Goal: Transaction & Acquisition: Subscribe to service/newsletter

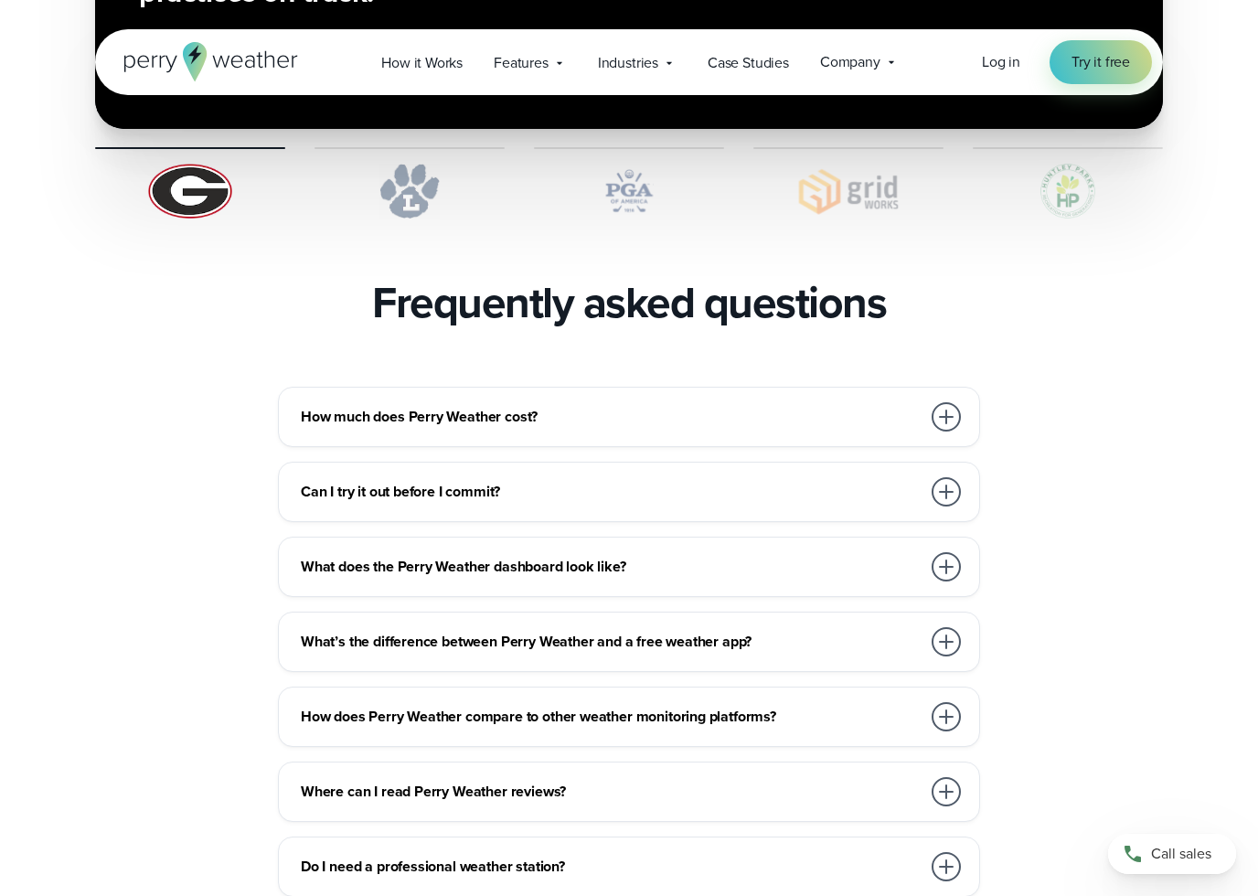
scroll to position [3821, 0]
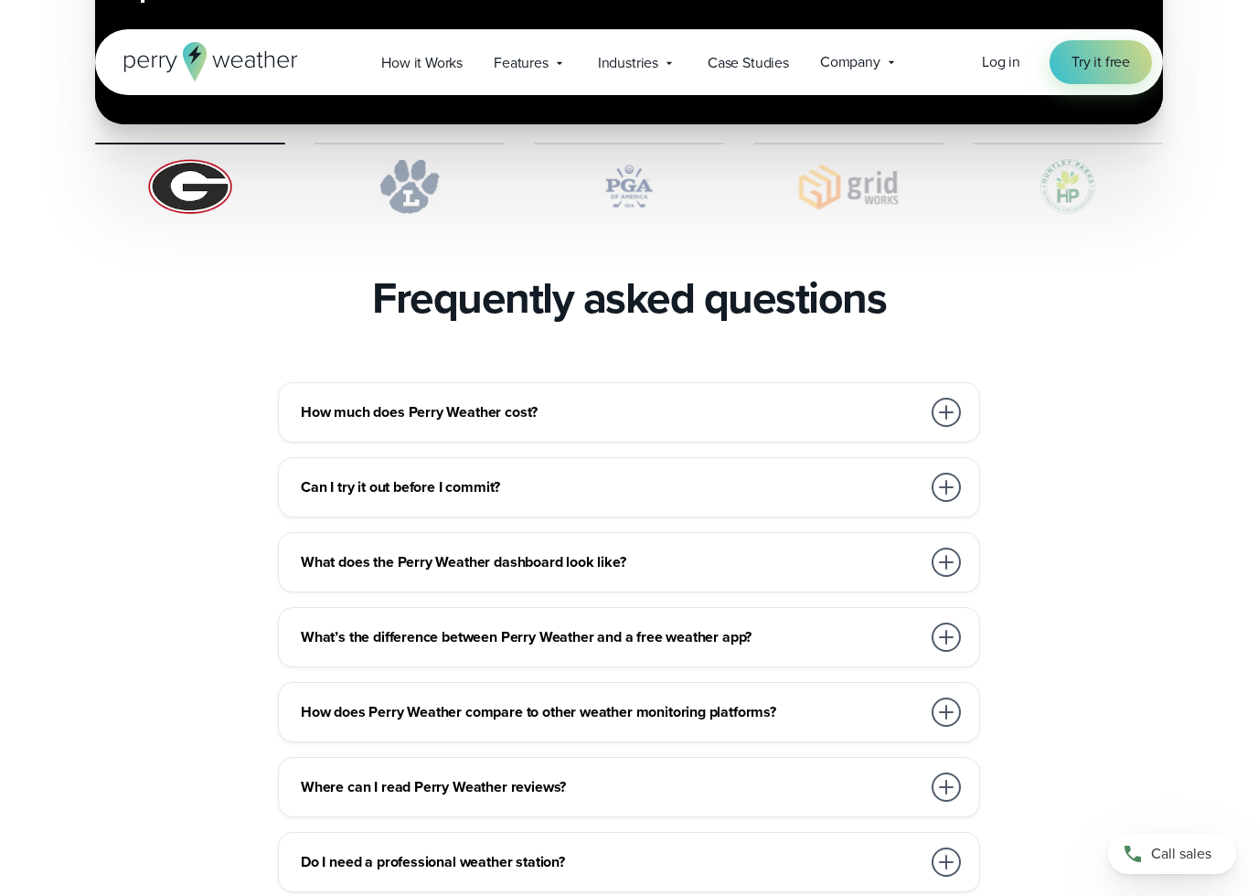
click at [938, 398] on div at bounding box center [946, 412] width 29 height 29
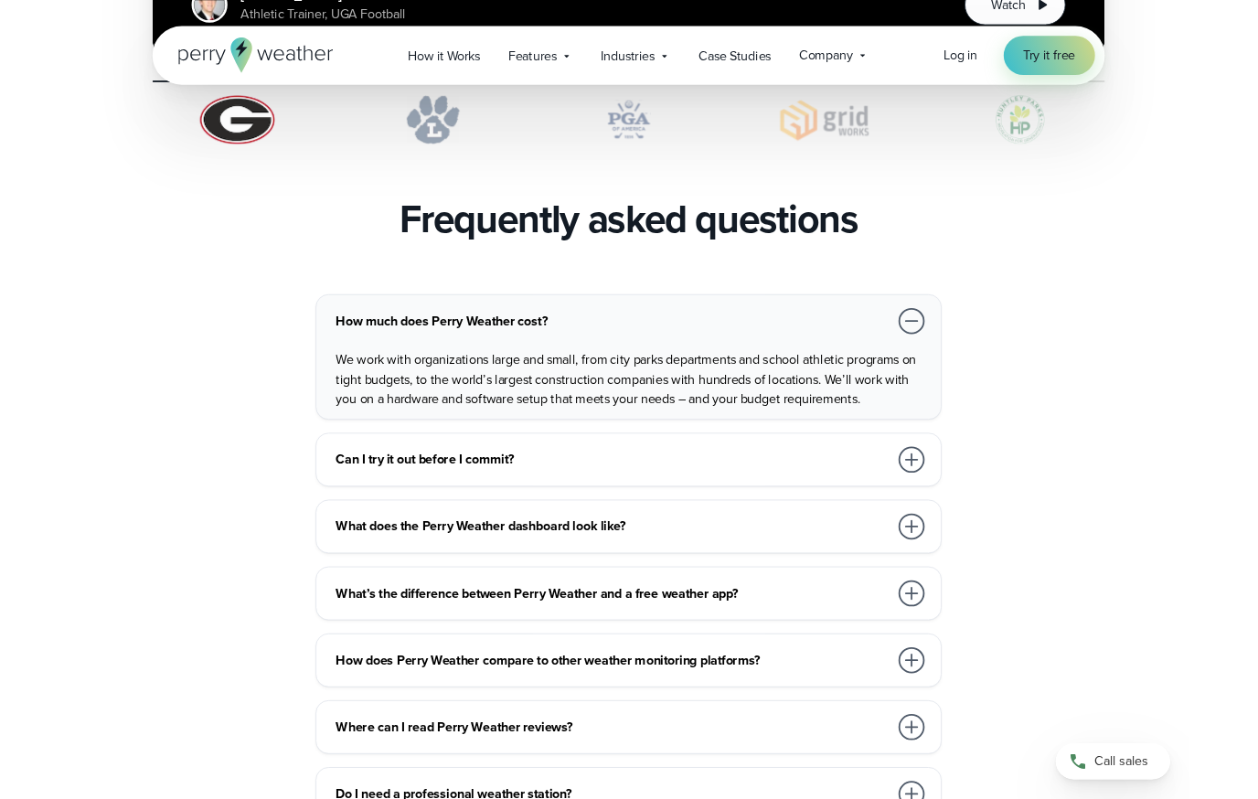
scroll to position [3872, 0]
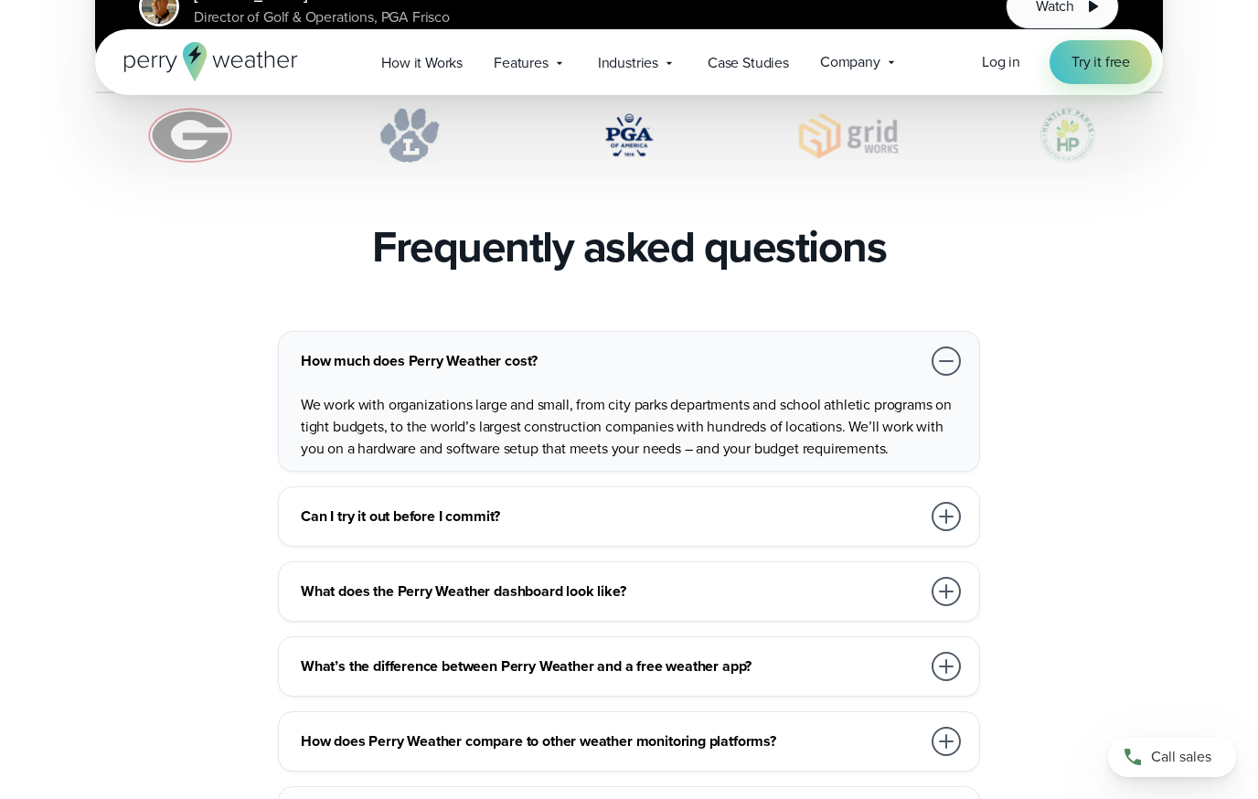
click at [818, 581] on h3 "What does the Perry Weather dashboard look like?" at bounding box center [611, 592] width 620 height 22
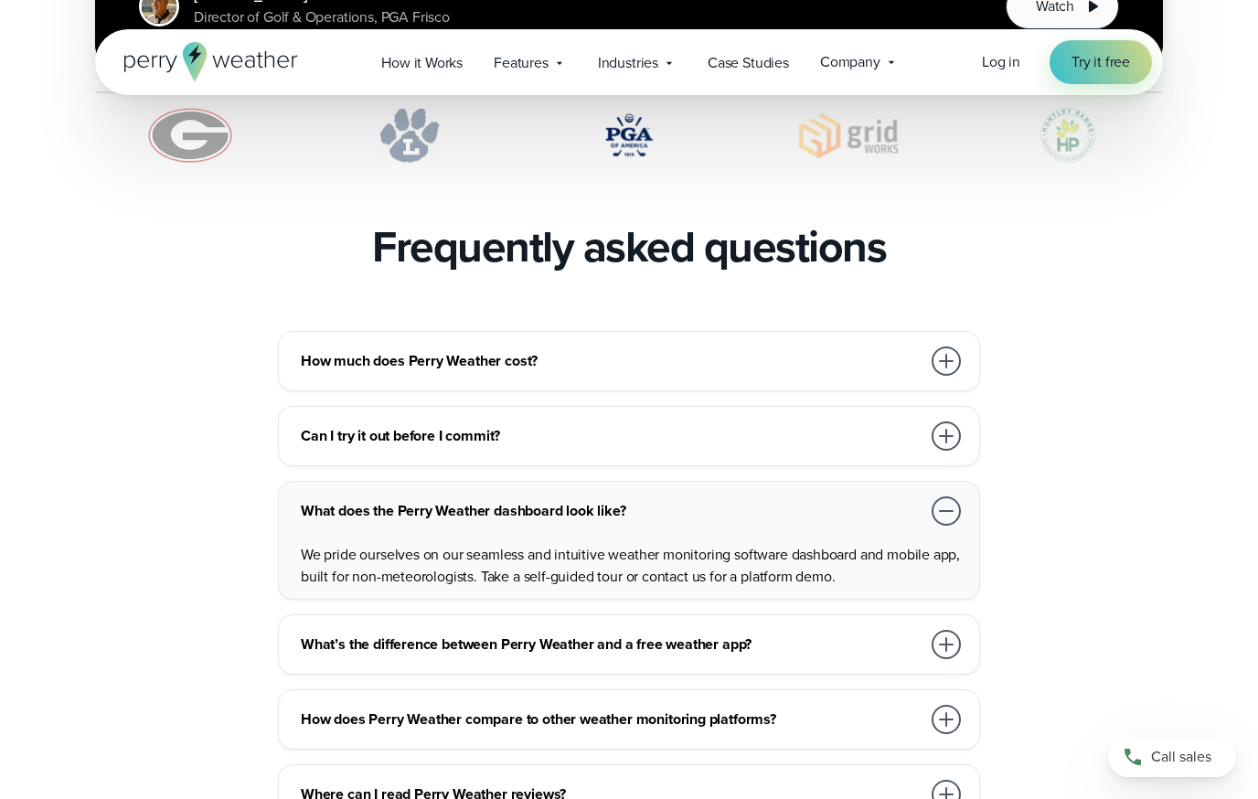
click at [741, 418] on div "Can I try it out before I commit?" at bounding box center [633, 436] width 664 height 37
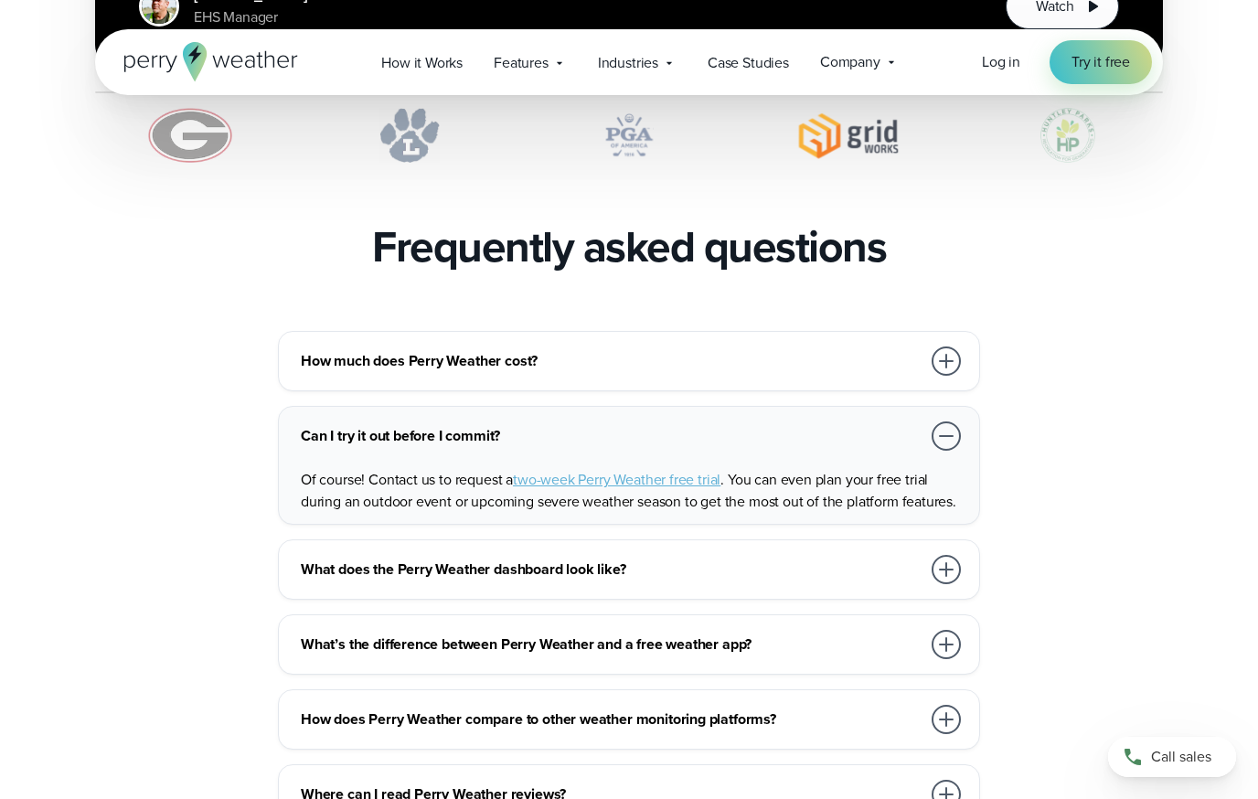
click at [702, 469] on span "two-week Perry Weather free trial" at bounding box center [617, 479] width 208 height 21
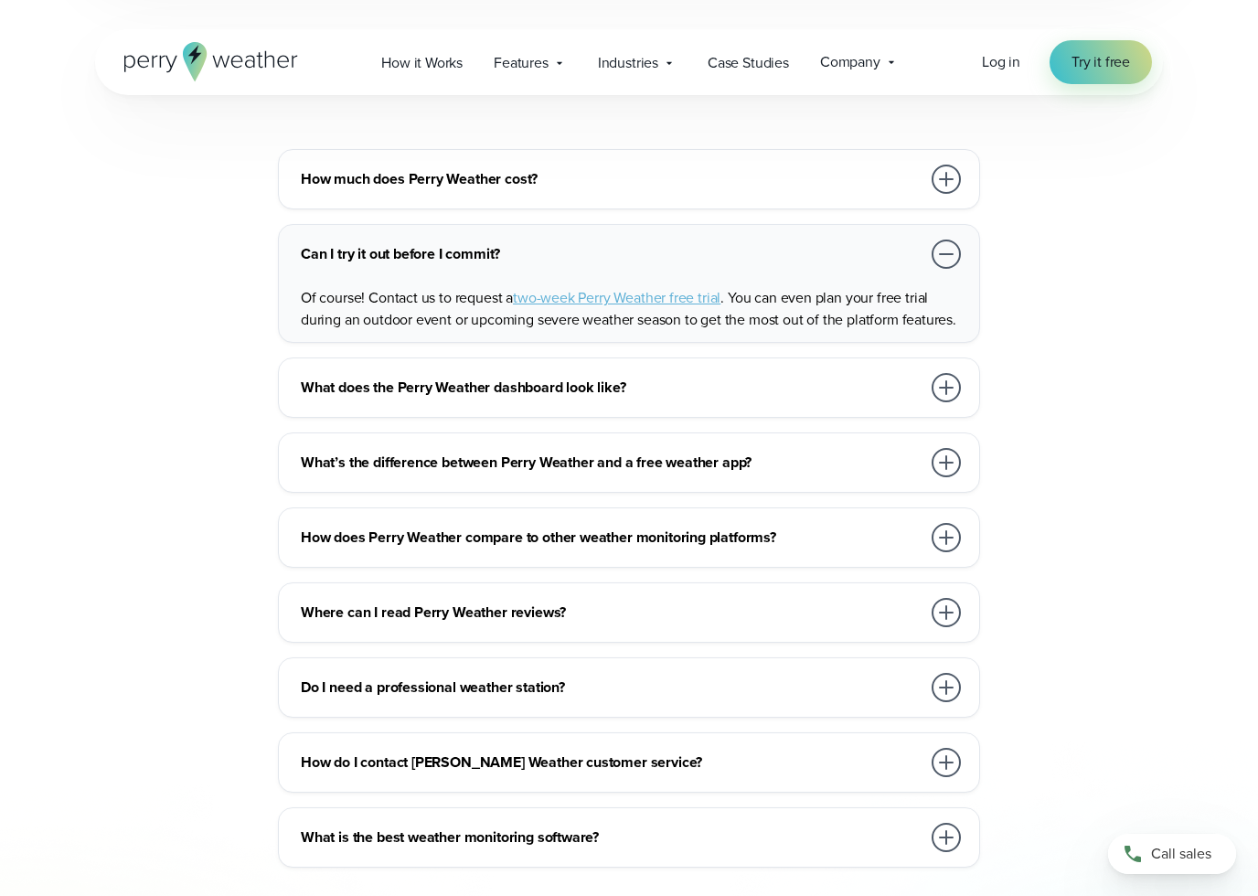
scroll to position [4055, 0]
click at [686, 668] on div "Do I need a professional weather station?" at bounding box center [633, 686] width 664 height 37
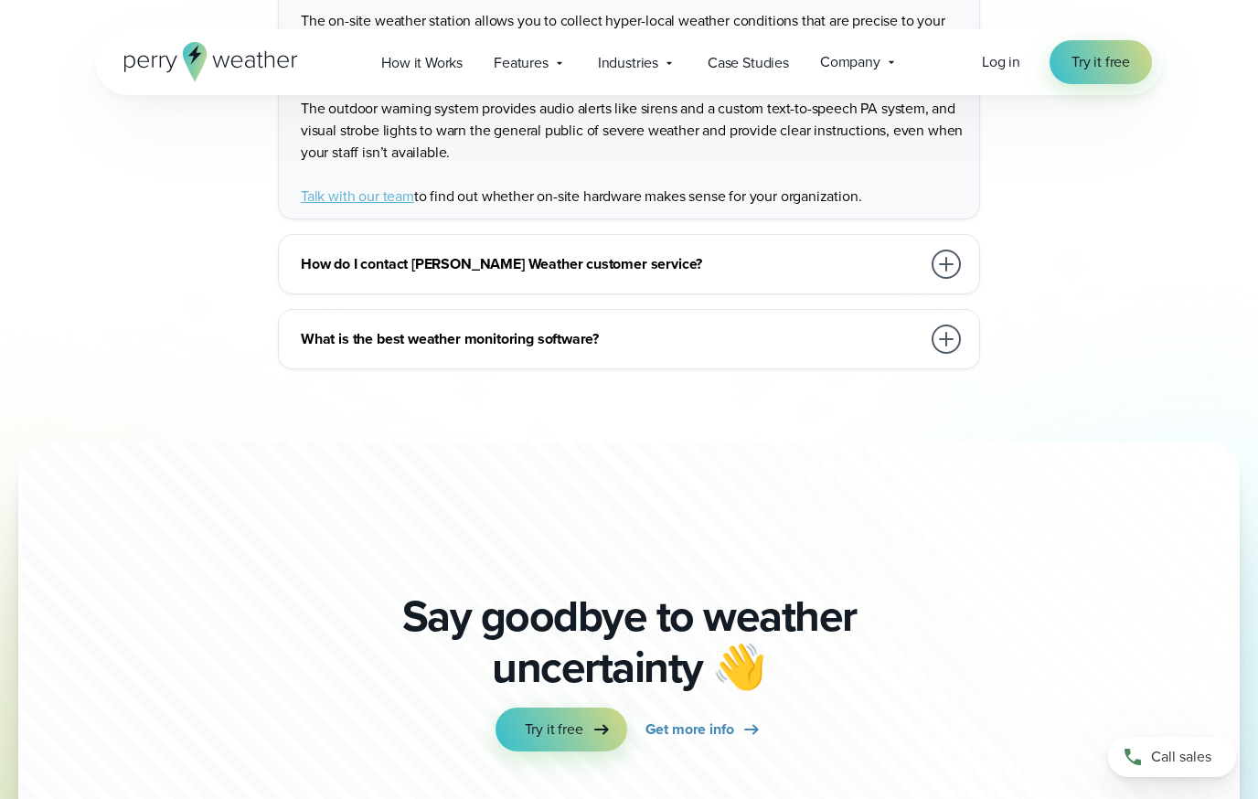
scroll to position [4535, 0]
